Goal: Transaction & Acquisition: Obtain resource

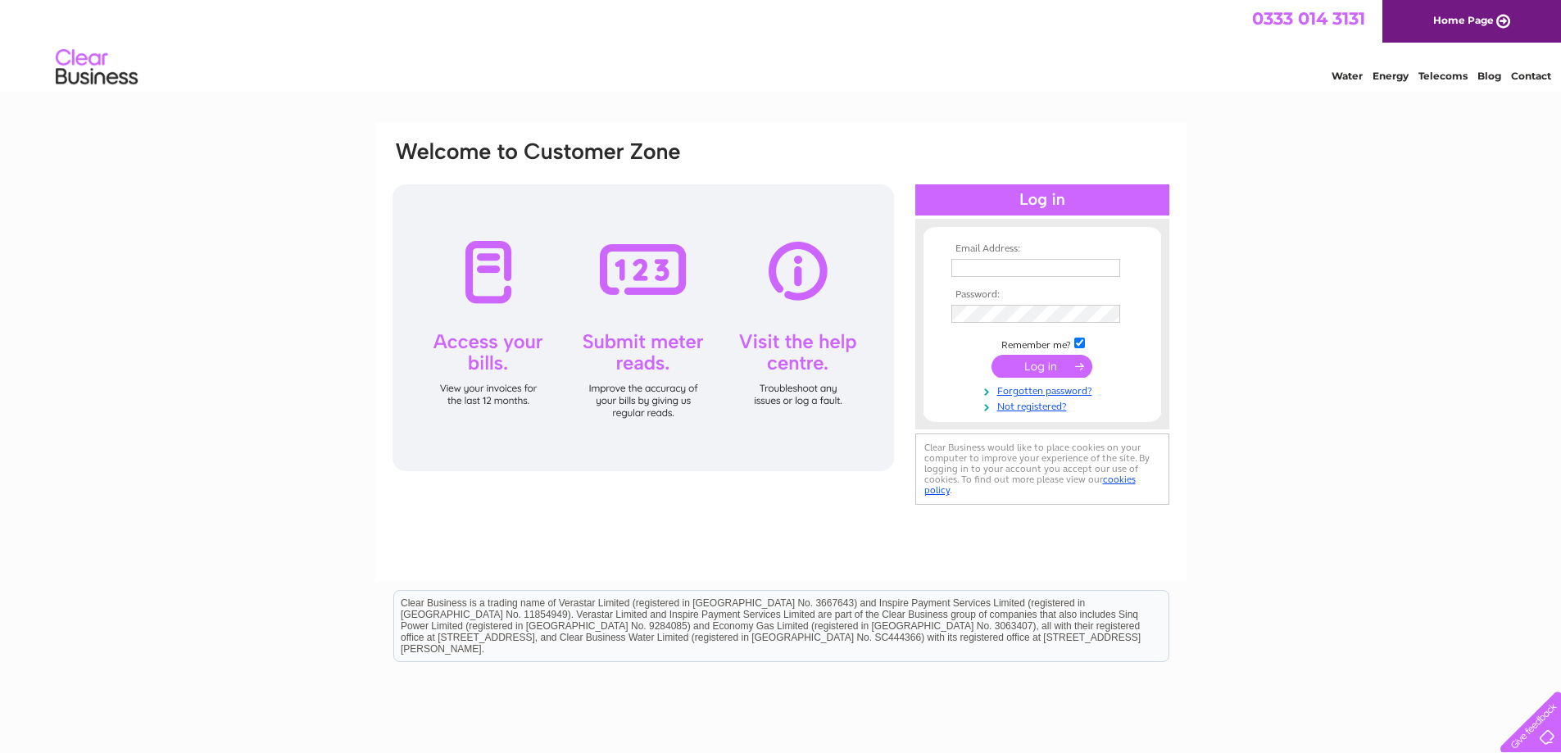
click at [1010, 267] on input "text" at bounding box center [1036, 268] width 169 height 18
type input "richard@cdoctor.co.uk"
click at [992, 357] on input "submit" at bounding box center [1042, 368] width 101 height 23
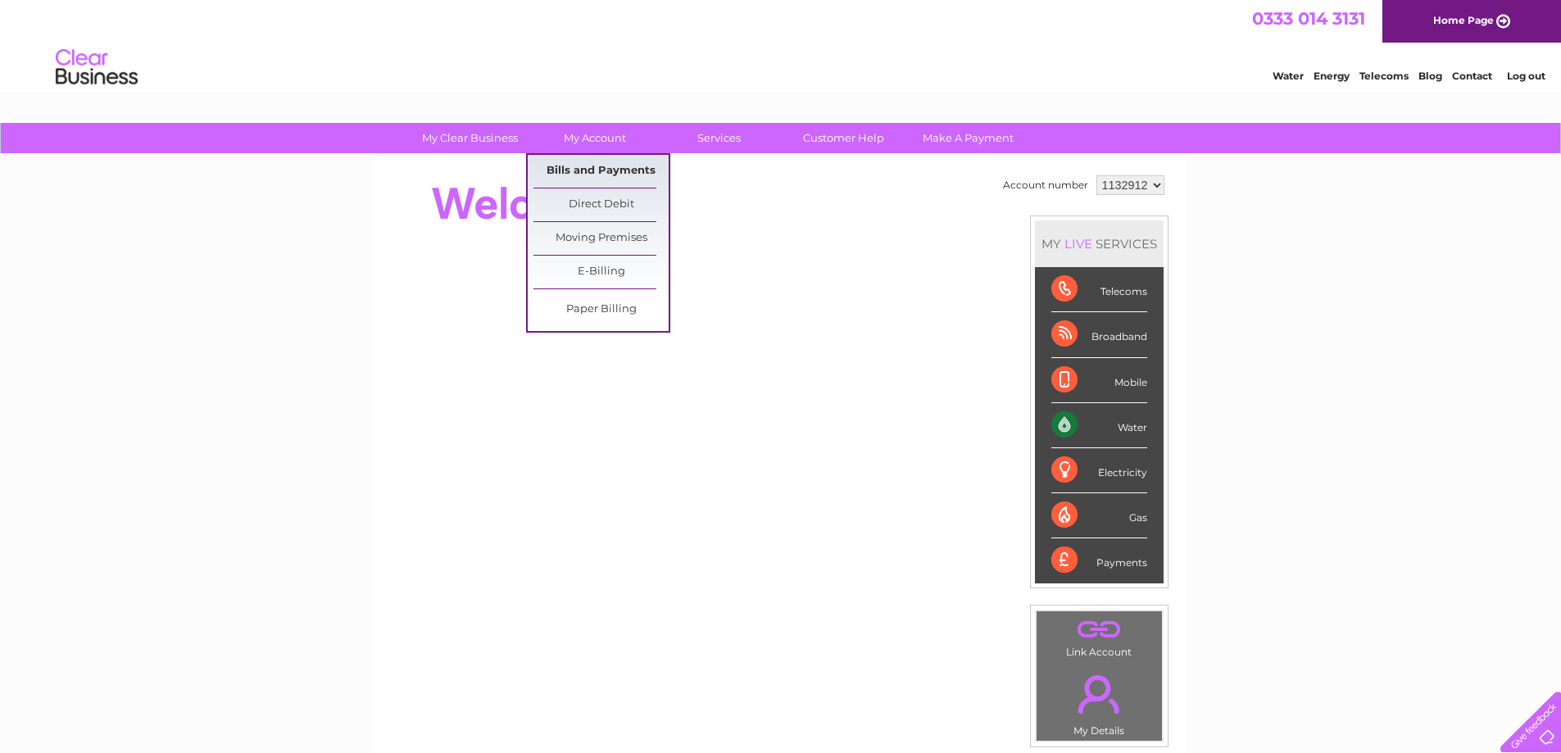
click at [597, 171] on link "Bills and Payments" at bounding box center [601, 171] width 135 height 33
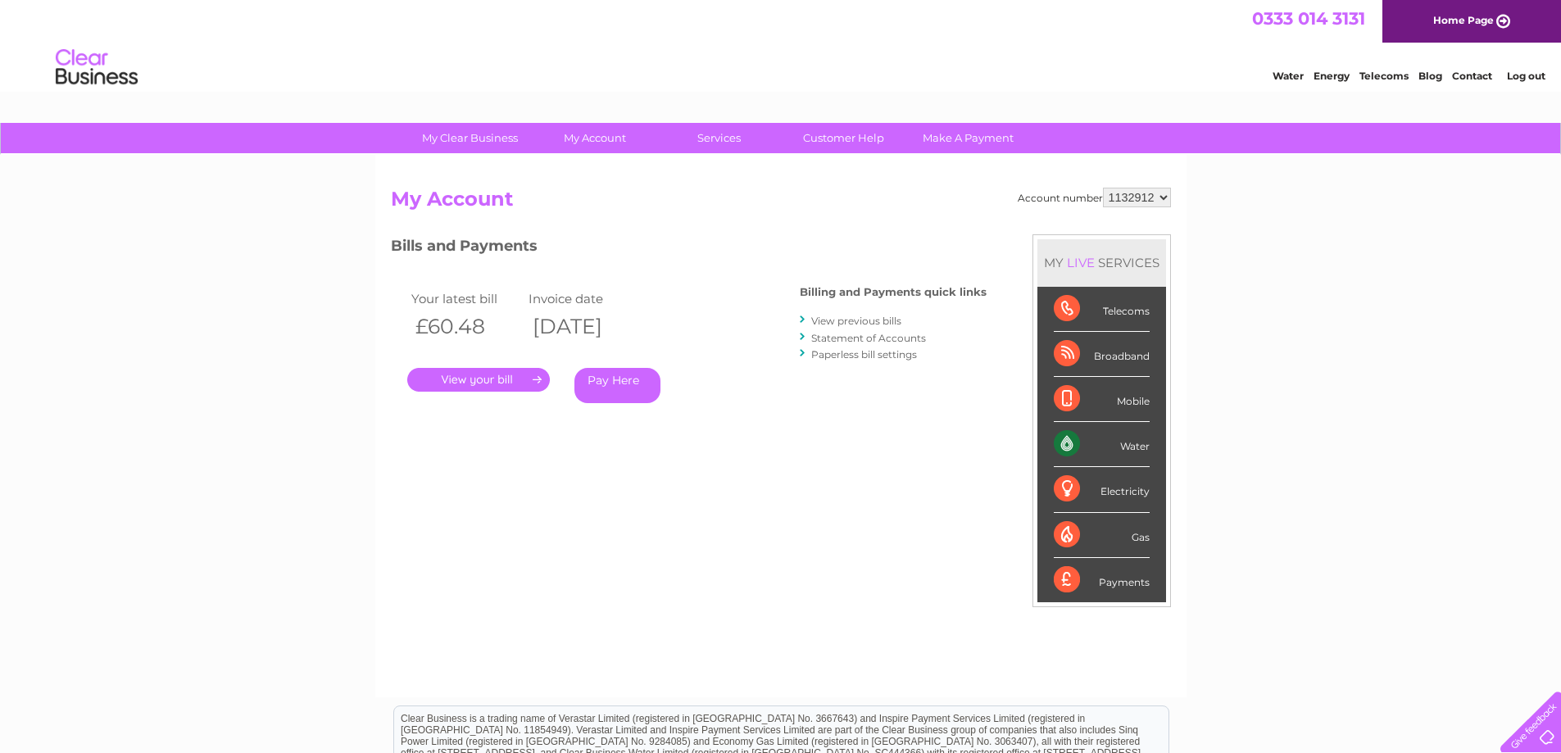
click at [454, 379] on link "." at bounding box center [478, 380] width 143 height 24
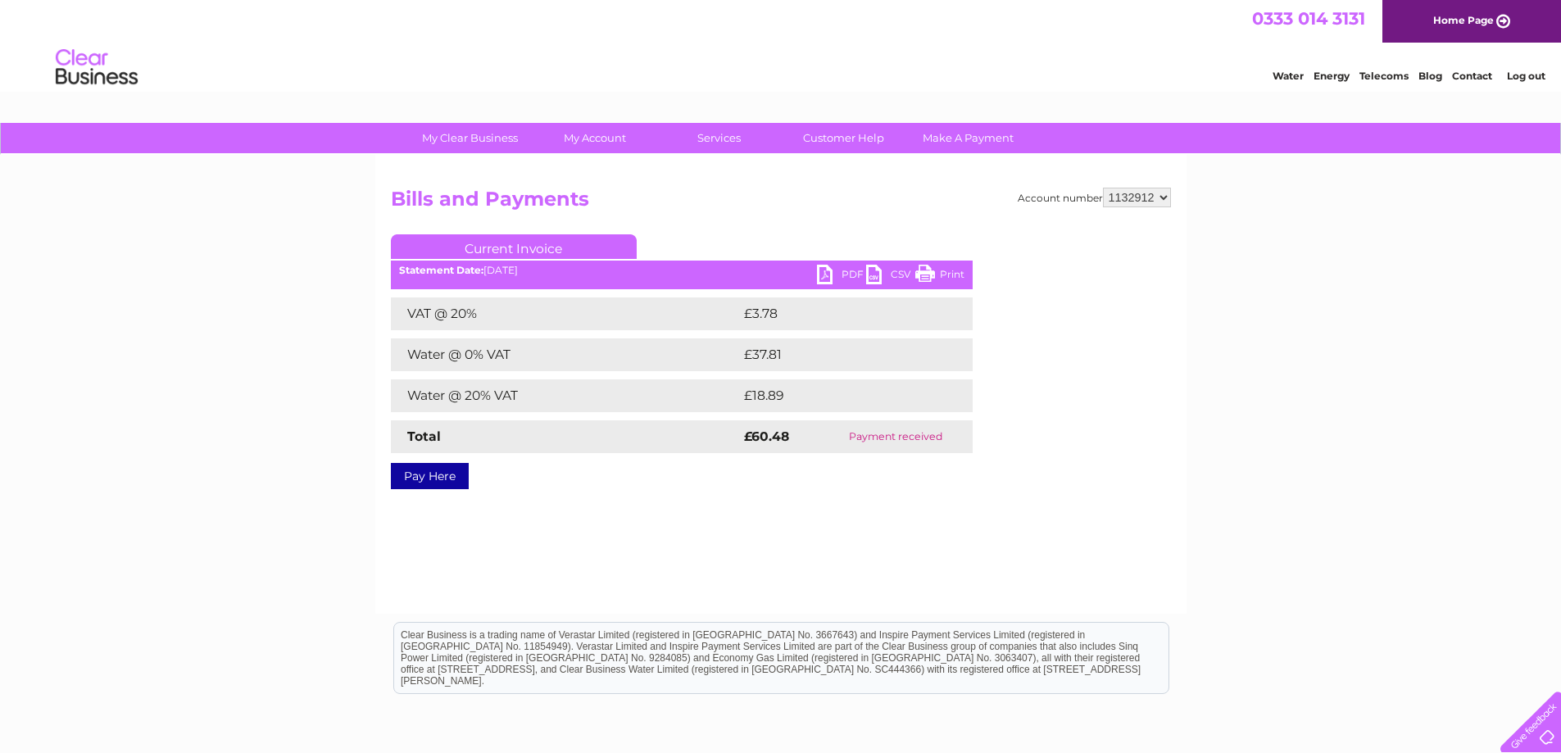
click at [842, 270] on link "PDF" at bounding box center [841, 277] width 49 height 24
click at [320, 418] on div "My Clear Business Login Details My Details My Preferences Link Account My Accou…" at bounding box center [780, 508] width 1561 height 771
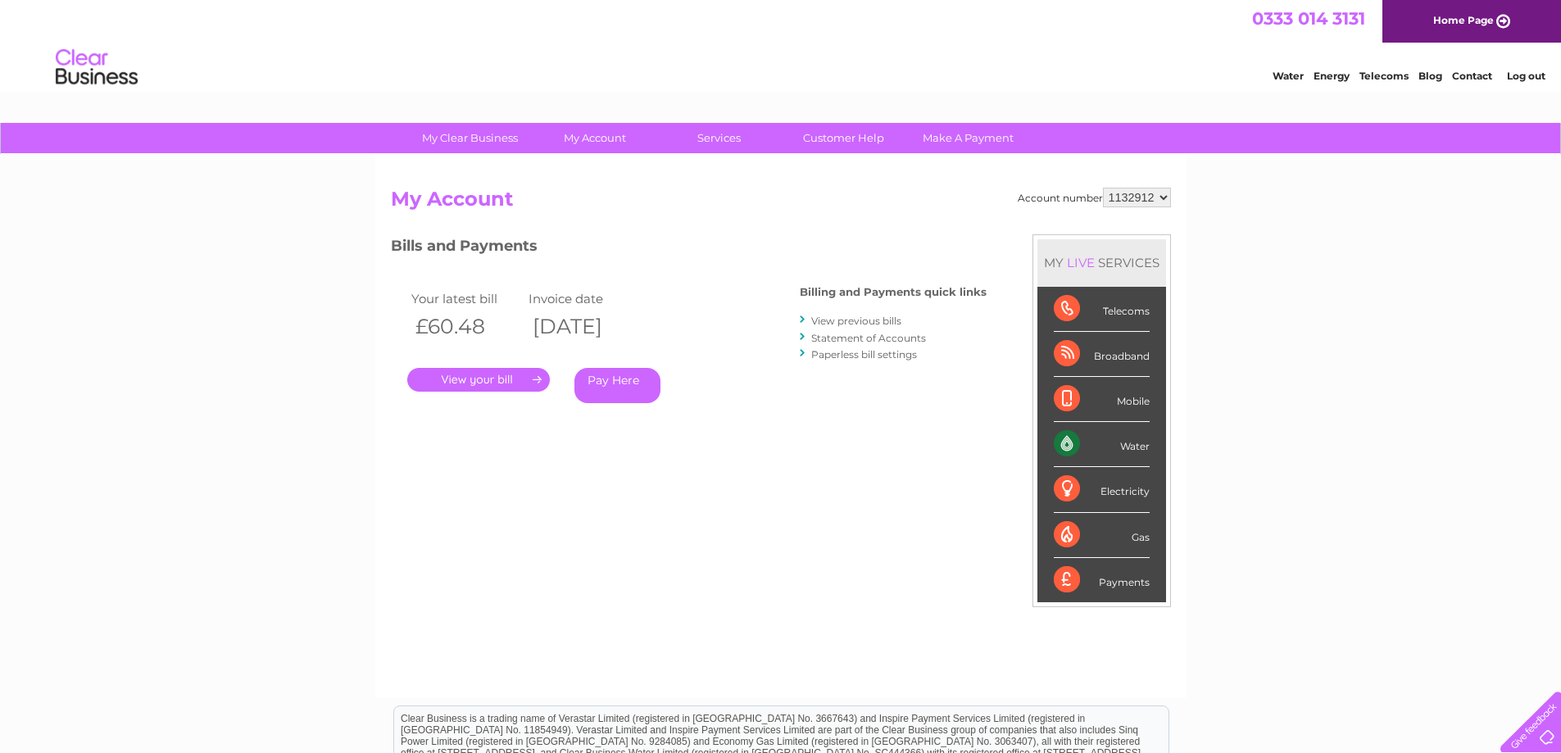
click at [877, 320] on link "View previous bills" at bounding box center [856, 321] width 90 height 12
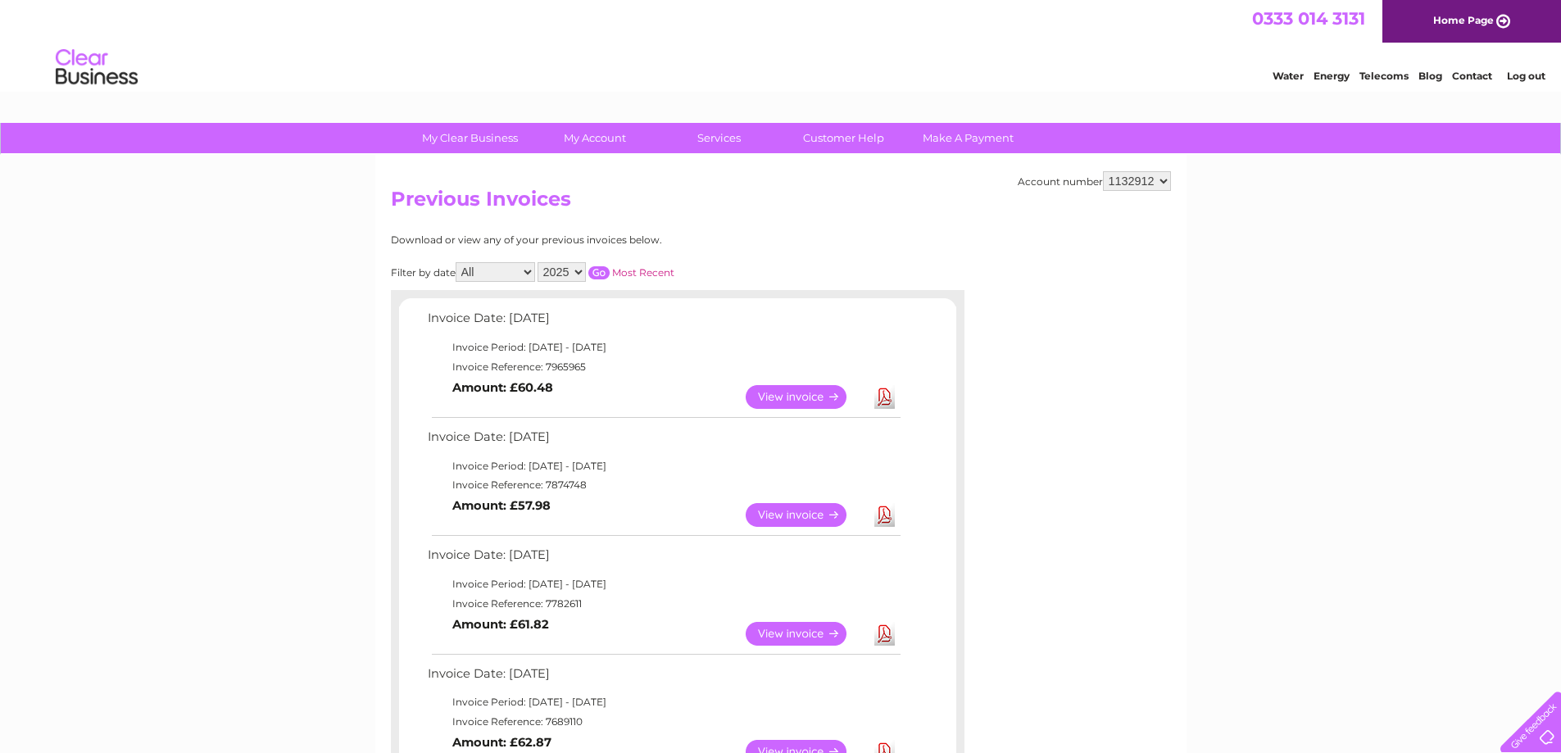
click at [560, 486] on td "Invoice Reference: 7874748" at bounding box center [663, 485] width 479 height 20
copy td "7874748"
click at [808, 521] on link "View" at bounding box center [806, 515] width 120 height 24
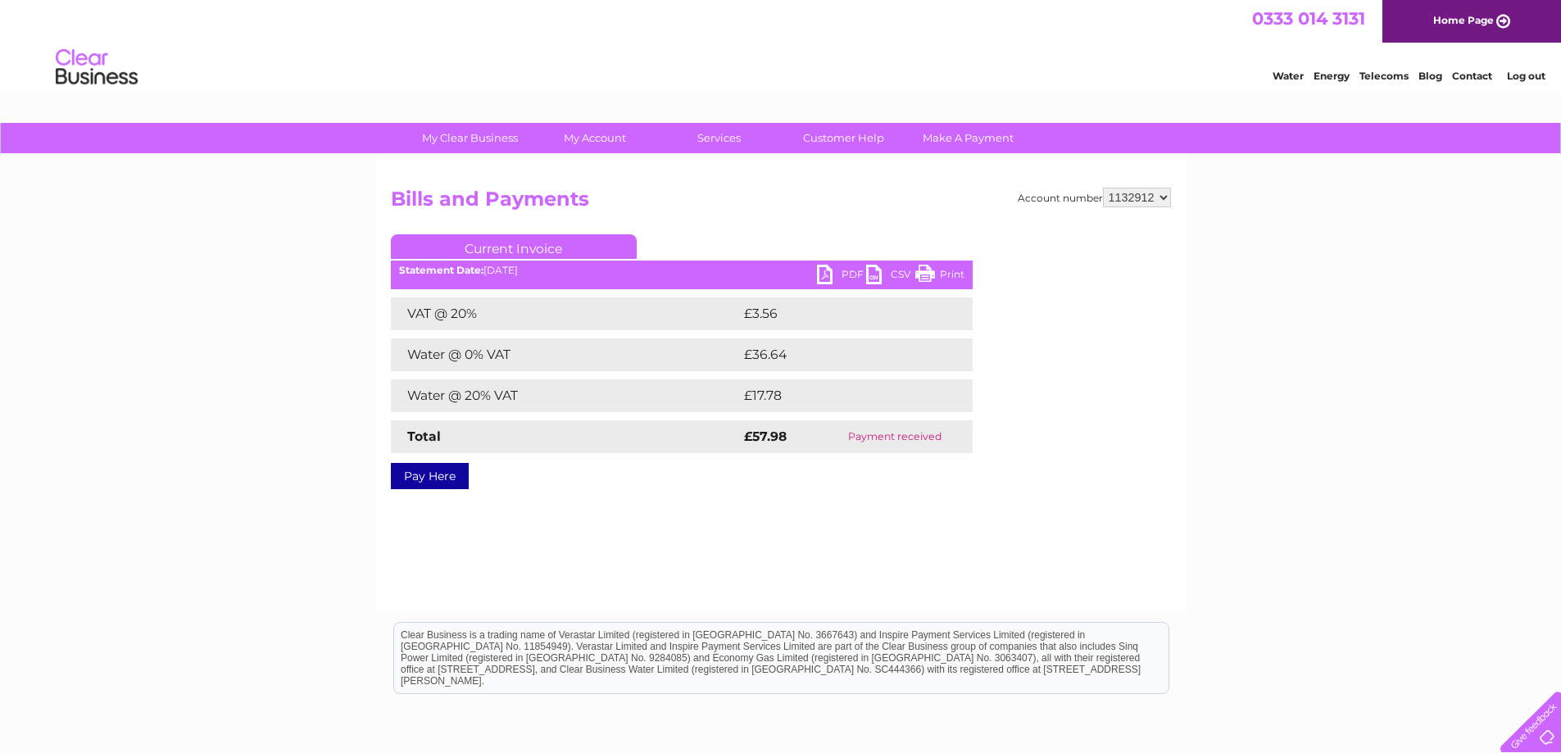
click at [839, 273] on link "PDF" at bounding box center [841, 277] width 49 height 24
